Goal: Manage account settings

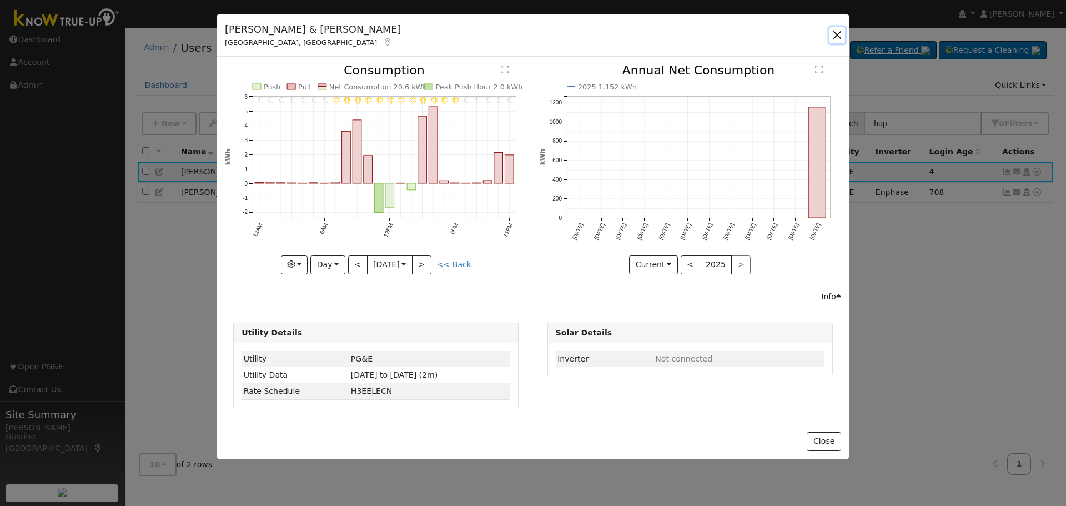
click at [836, 36] on button "button" at bounding box center [838, 35] width 16 height 16
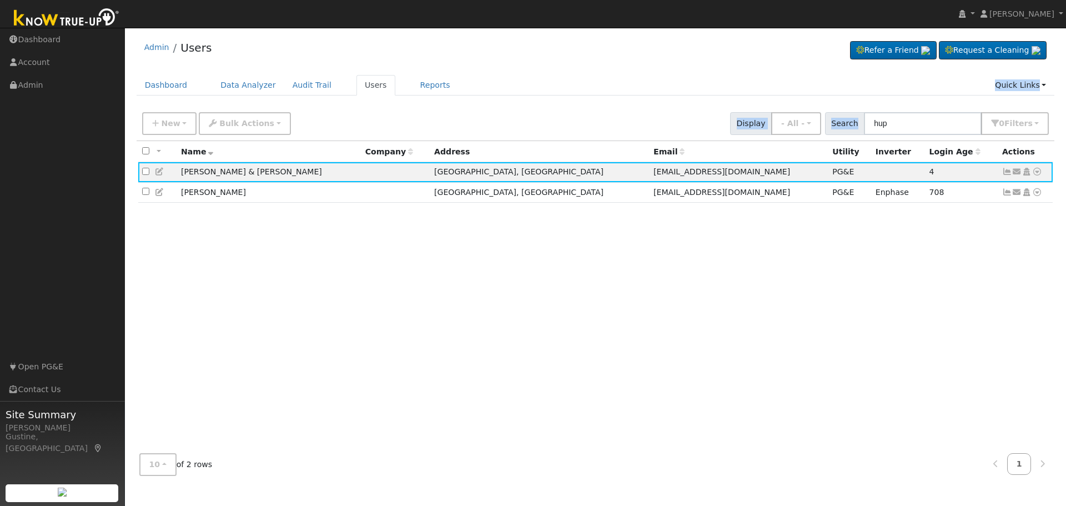
drag, startPoint x: 929, startPoint y: 136, endPoint x: 477, endPoint y: 85, distance: 454.9
click at [502, 90] on div "Admin Users Refer a Friend Request a Cleaning" at bounding box center [596, 258] width 930 height 451
click at [886, 116] on input "hup" at bounding box center [923, 123] width 118 height 23
type input "pond"
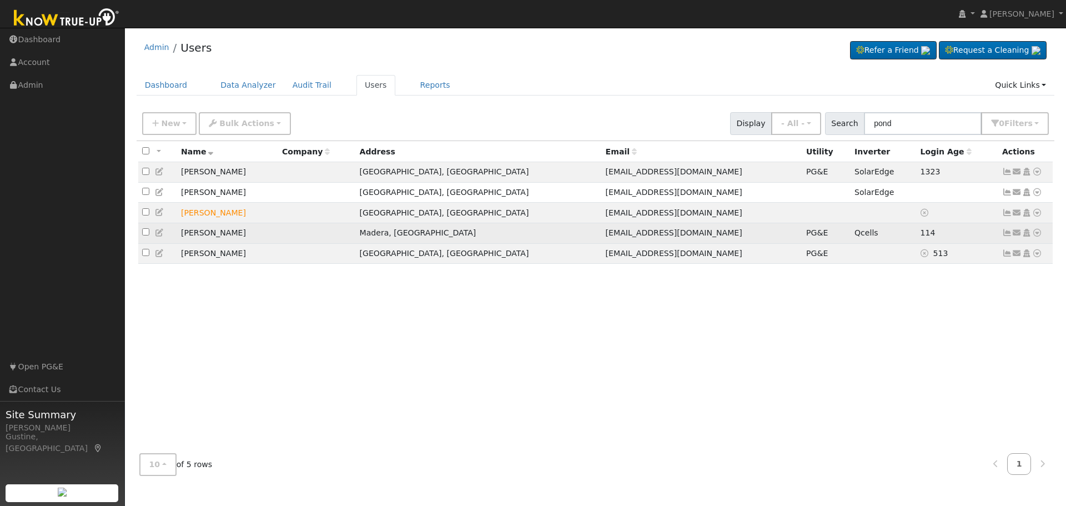
click at [1006, 232] on link at bounding box center [1008, 232] width 10 height 9
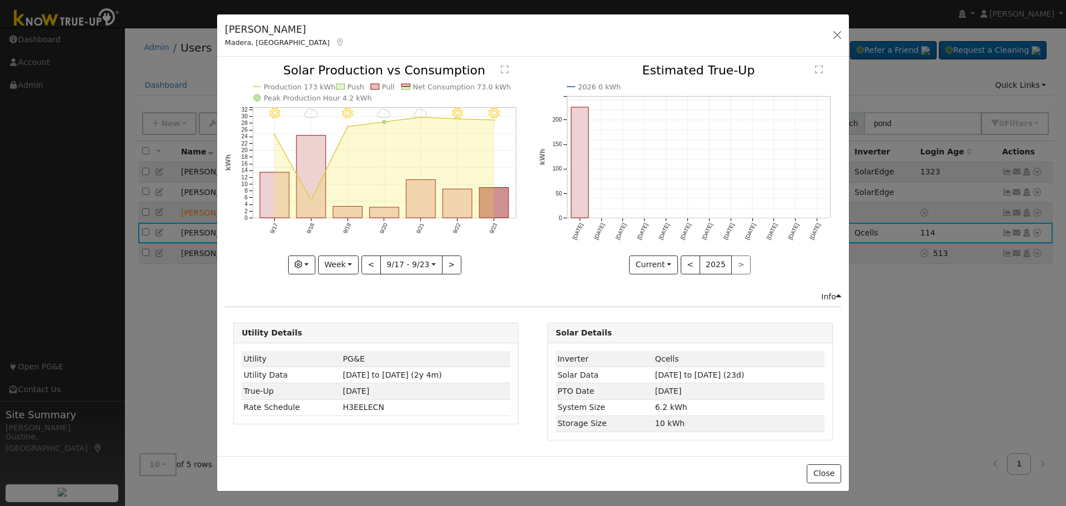
click at [474, 190] on icon "9/23 - Clear 9/22 - Clear 9/21 - Cloudy 9/20 - Cloudy 9/19 - MostlyClear 9/18 -…" at bounding box center [376, 168] width 302 height 208
click at [513, 207] on icon "9/23 - Clear 9/22 - Clear 9/21 - Cloudy 9/20 - Cloudy 9/19 - MostlyClear 9/18 -…" at bounding box center [376, 168] width 302 height 208
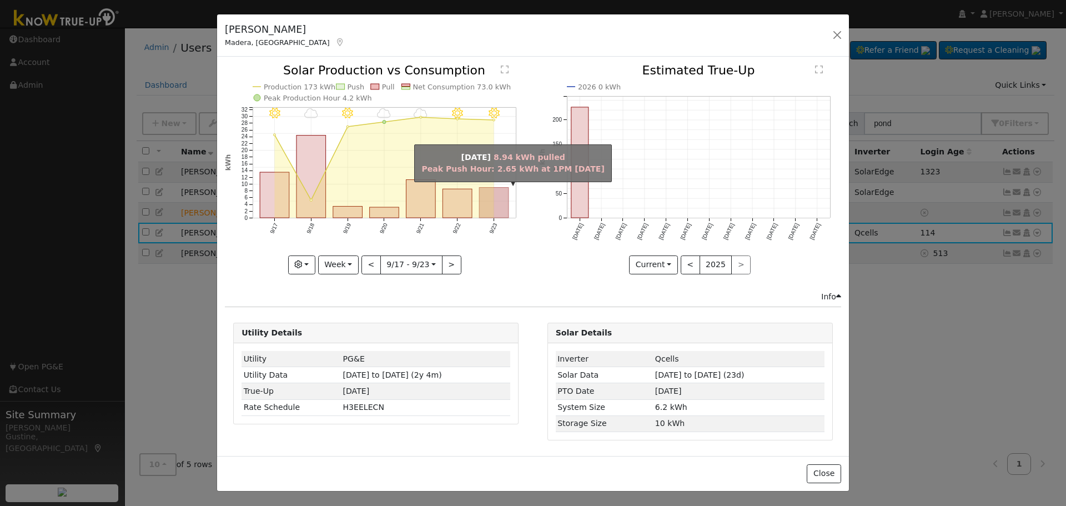
click at [489, 197] on rect "onclick=""" at bounding box center [494, 203] width 29 height 31
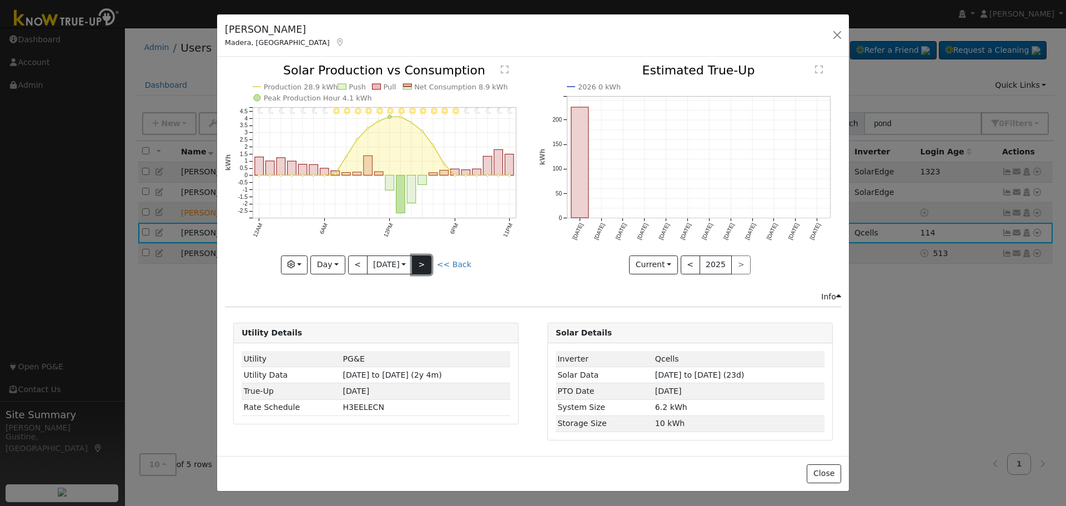
click at [428, 265] on button ">" at bounding box center [421, 264] width 19 height 19
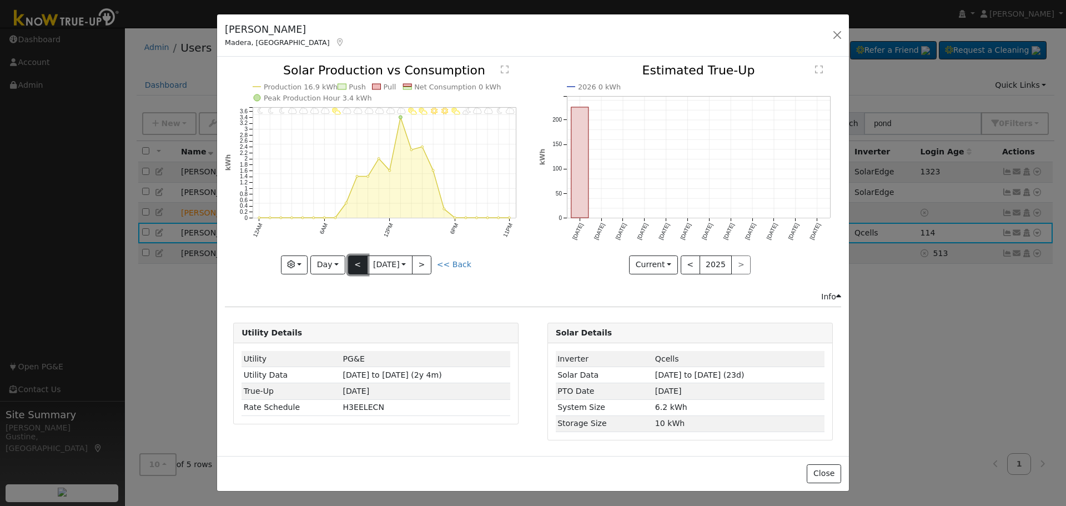
click at [354, 259] on button "<" at bounding box center [357, 264] width 19 height 19
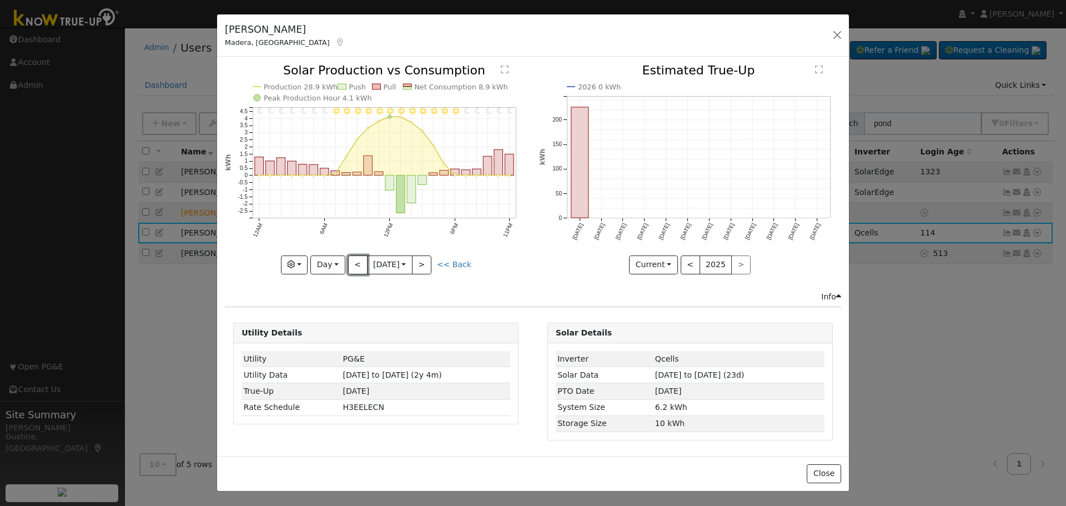
click at [350, 262] on button "<" at bounding box center [357, 264] width 19 height 19
click at [421, 262] on button ">" at bounding box center [421, 264] width 19 height 19
click at [349, 268] on button "<" at bounding box center [357, 264] width 19 height 19
click at [427, 265] on button ">" at bounding box center [421, 264] width 19 height 19
click at [429, 266] on button ">" at bounding box center [421, 264] width 19 height 19
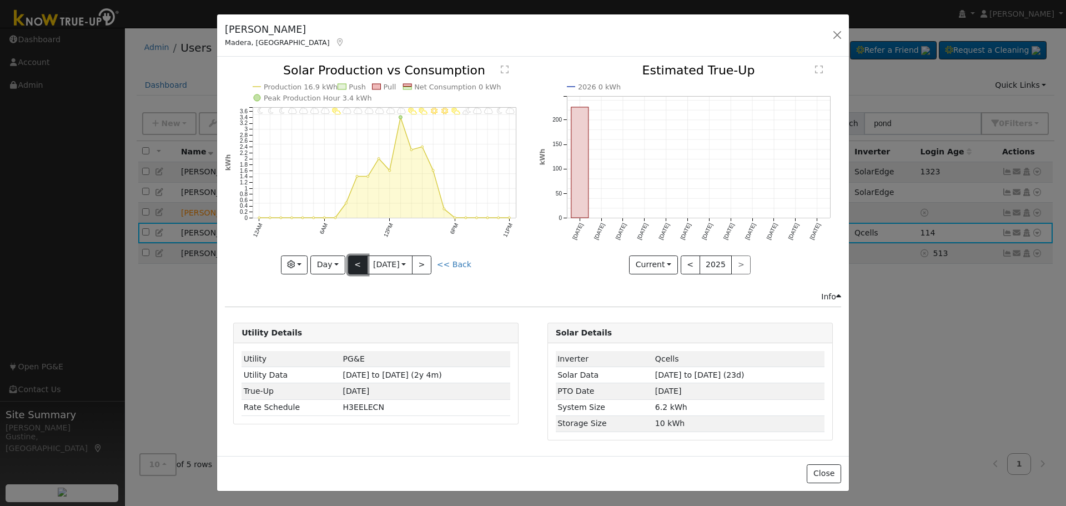
click at [361, 259] on button "<" at bounding box center [357, 264] width 19 height 19
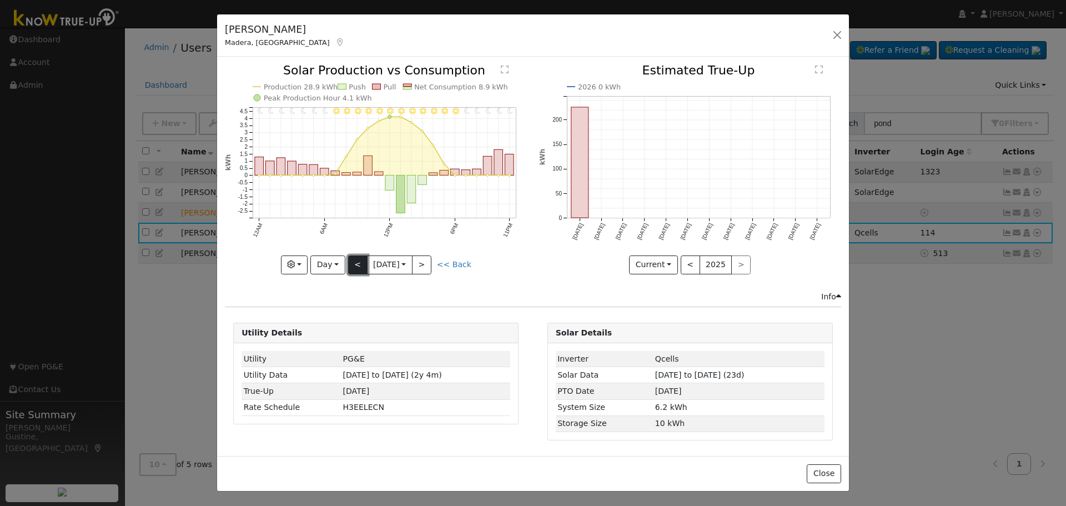
click at [361, 259] on button "<" at bounding box center [357, 264] width 19 height 19
click at [425, 261] on button ">" at bounding box center [421, 264] width 19 height 19
click at [424, 257] on button ">" at bounding box center [421, 264] width 19 height 19
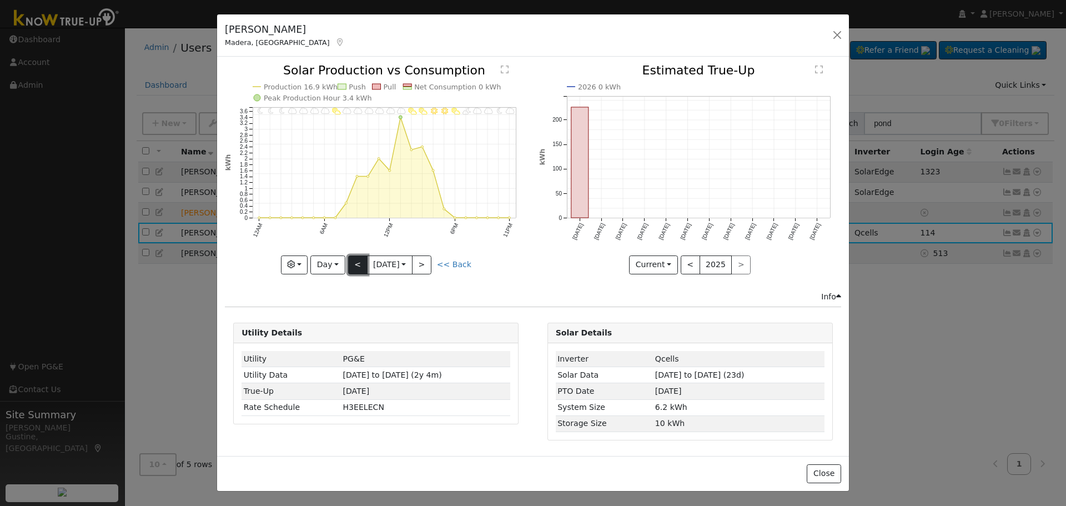
click at [362, 268] on button "<" at bounding box center [357, 264] width 19 height 19
type input "[DATE]"
